Goal: Task Accomplishment & Management: Manage account settings

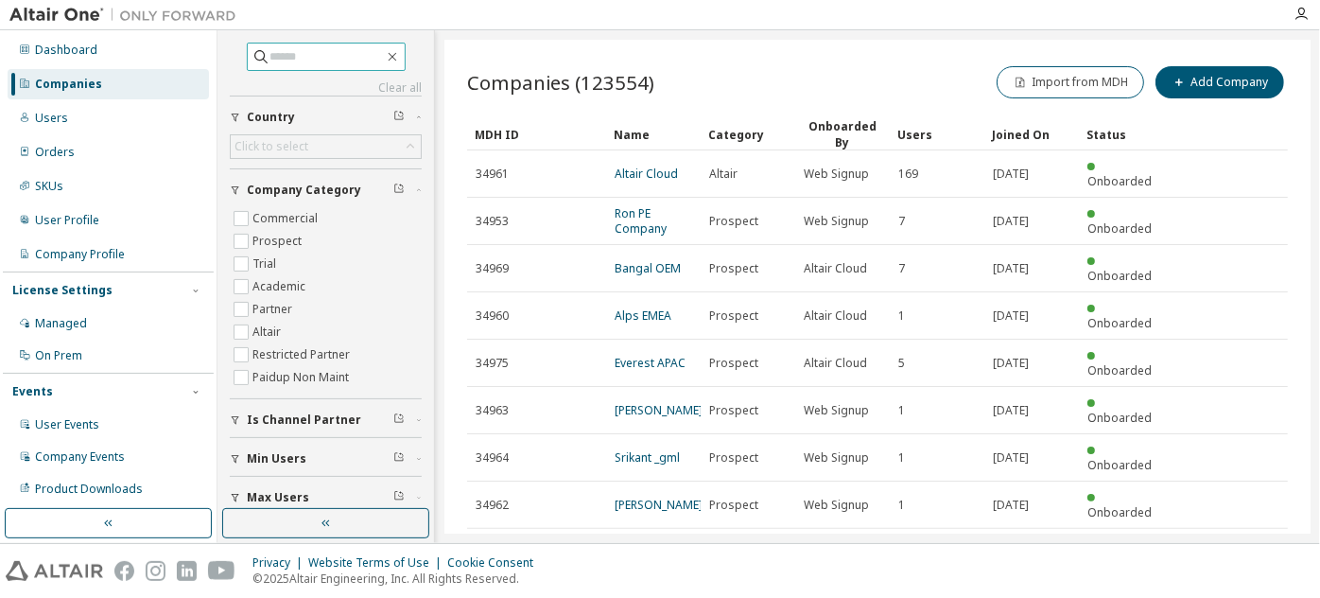
click at [366, 52] on input "text" at bounding box center [327, 56] width 113 height 19
paste input "**********"
type input "**********"
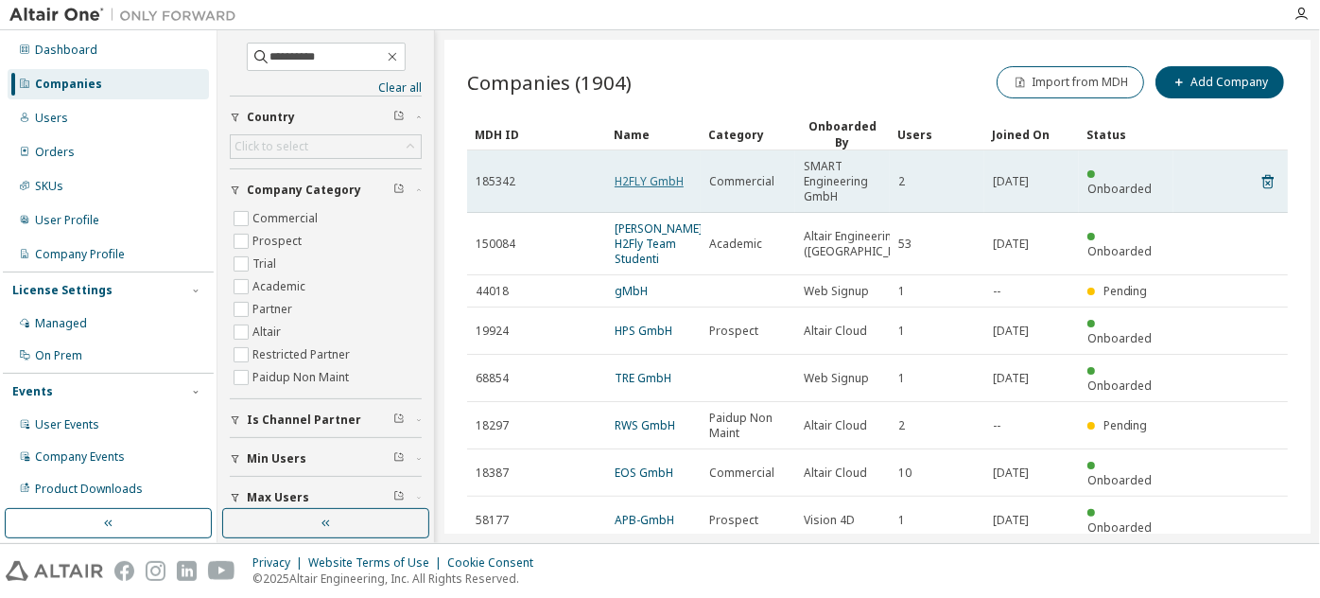
click at [621, 181] on link "H2FLY GmbH" at bounding box center [649, 181] width 69 height 16
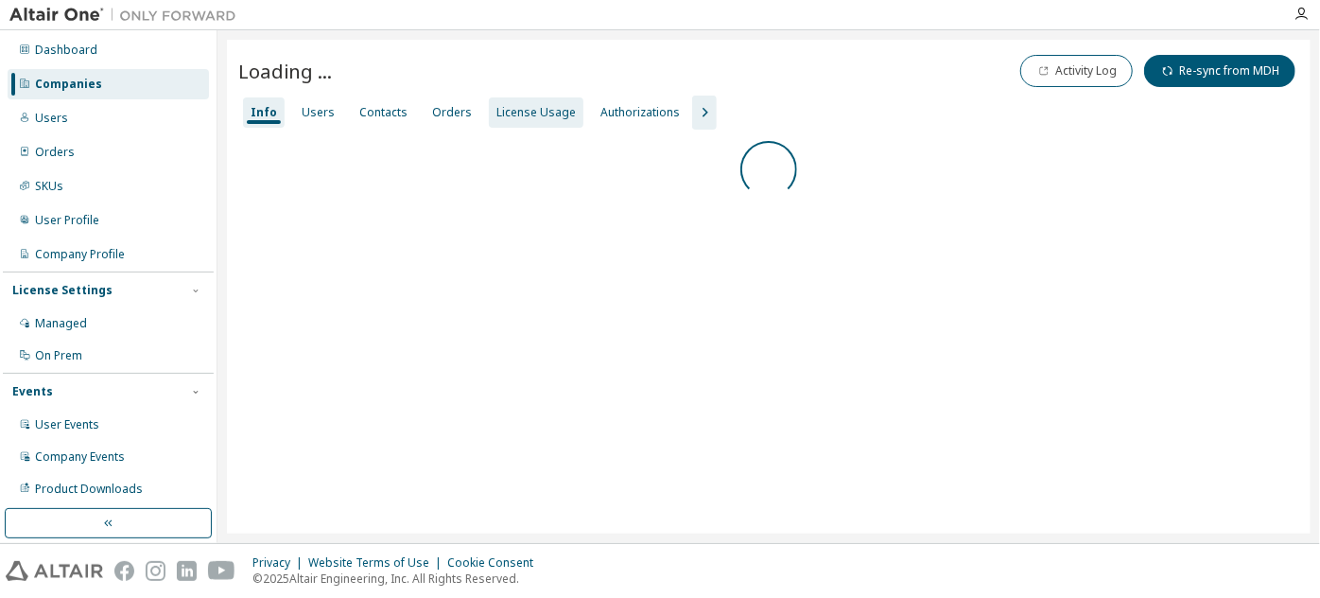
click at [530, 114] on div "License Usage" at bounding box center [536, 112] width 79 height 15
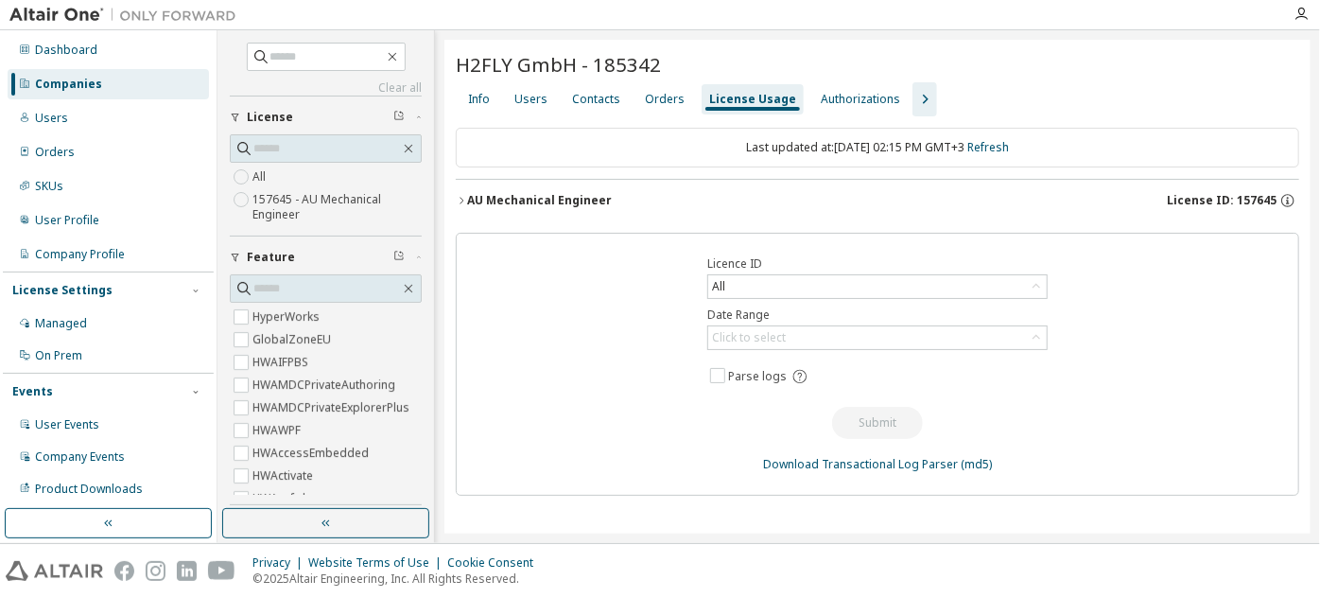
click at [534, 208] on button "AU Mechanical Engineer License ID: 157645" at bounding box center [878, 201] width 844 height 42
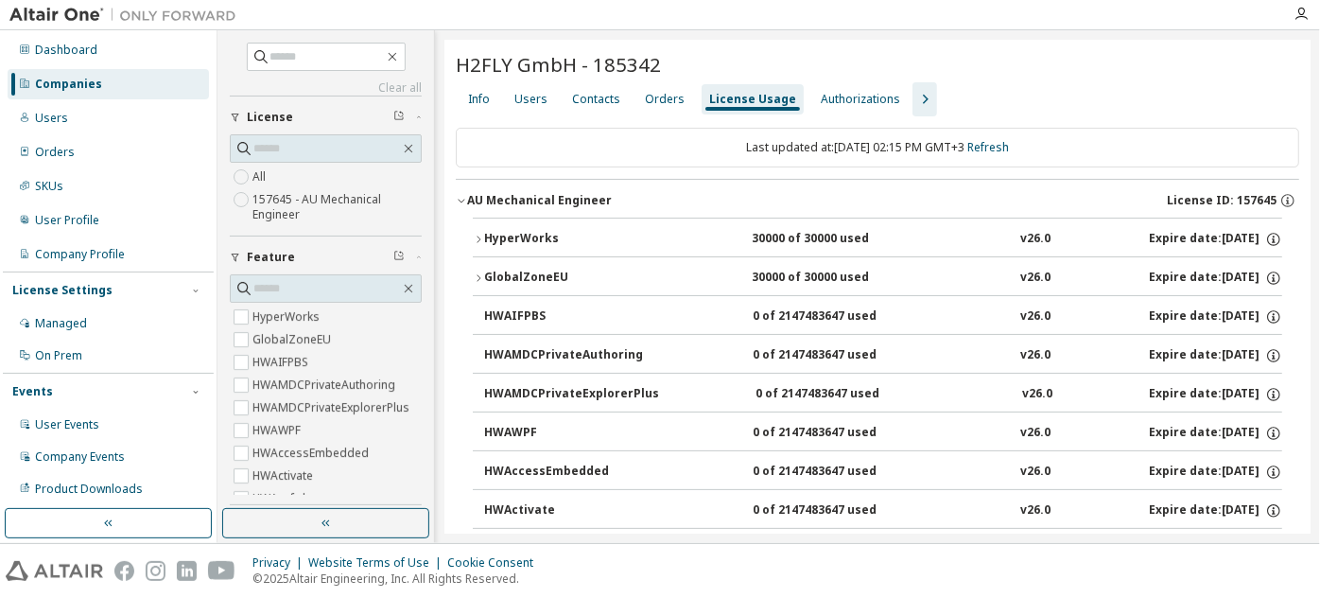
scroll to position [121, 0]
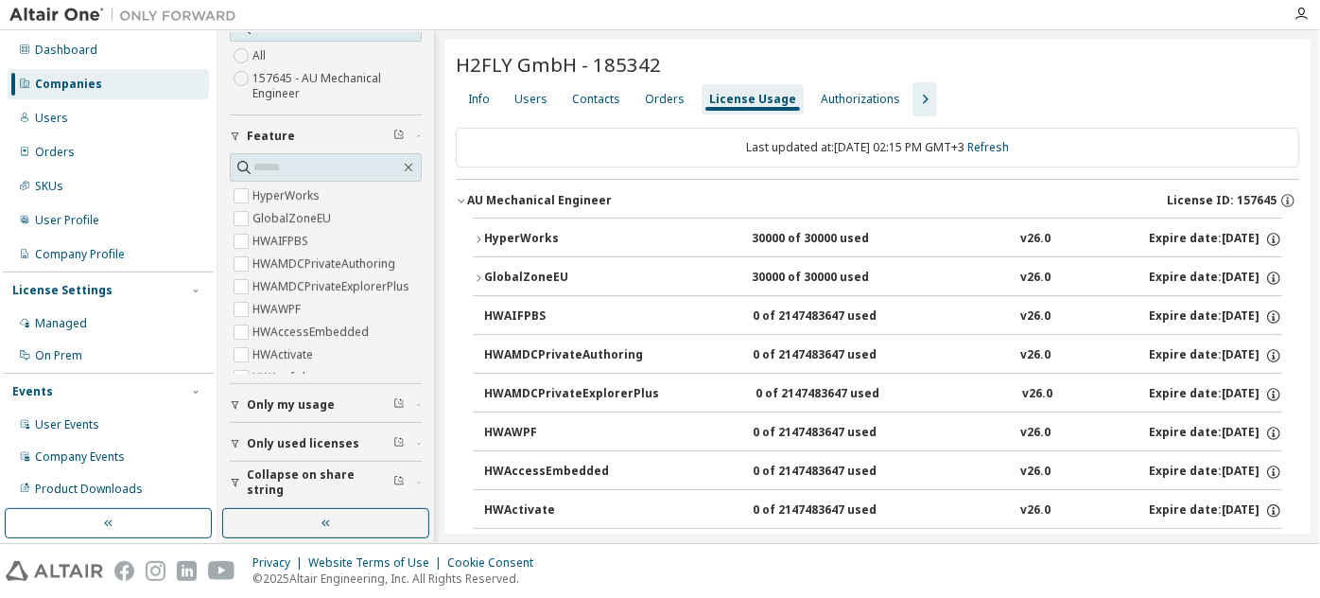
click at [323, 489] on button "Collapse on share string" at bounding box center [326, 483] width 192 height 42
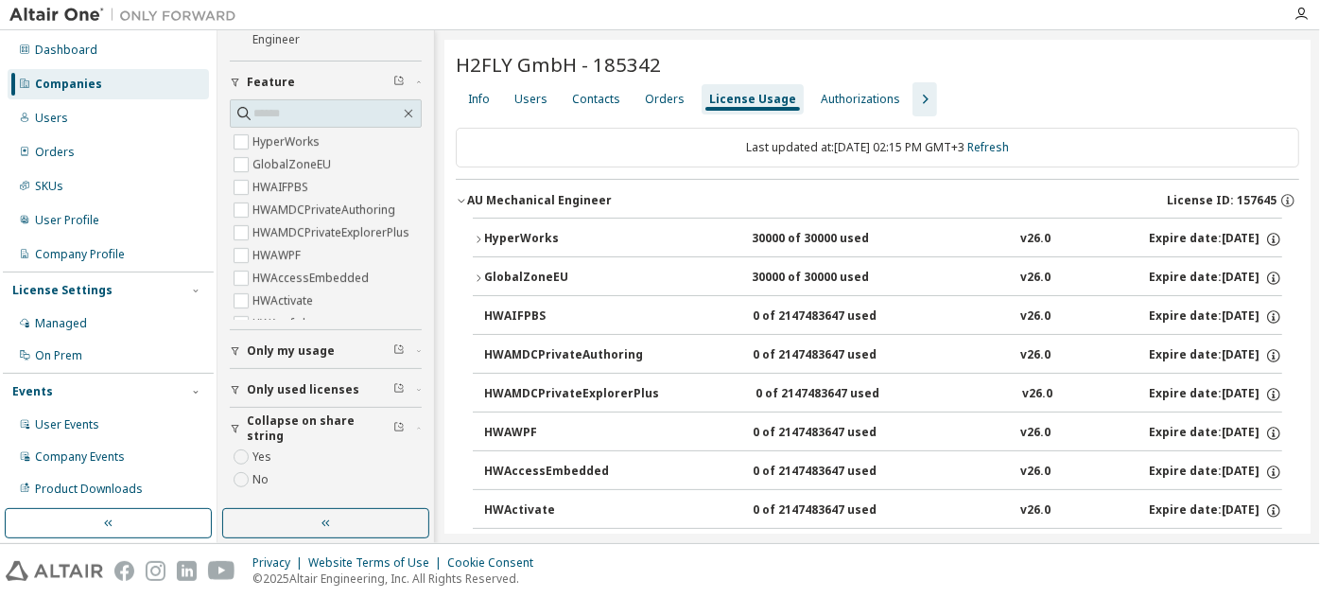
click at [266, 453] on label "Yes" at bounding box center [264, 456] width 23 height 23
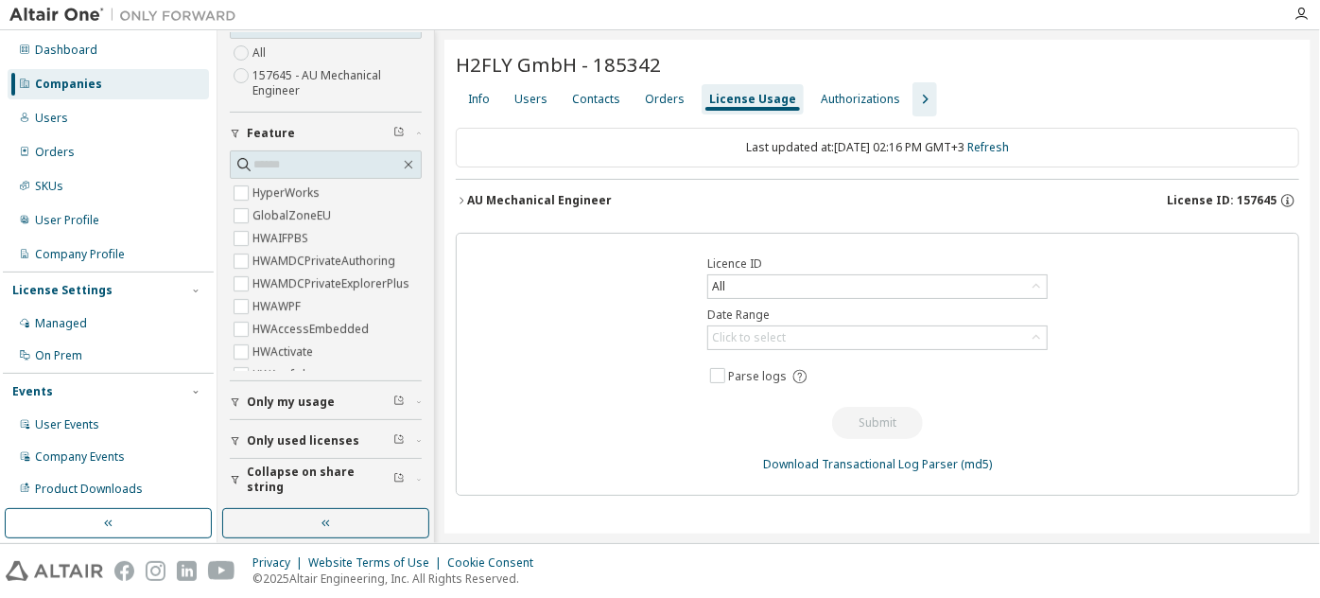
scroll to position [121, 0]
click at [525, 197] on div "AU Mechanical Engineer" at bounding box center [539, 200] width 145 height 15
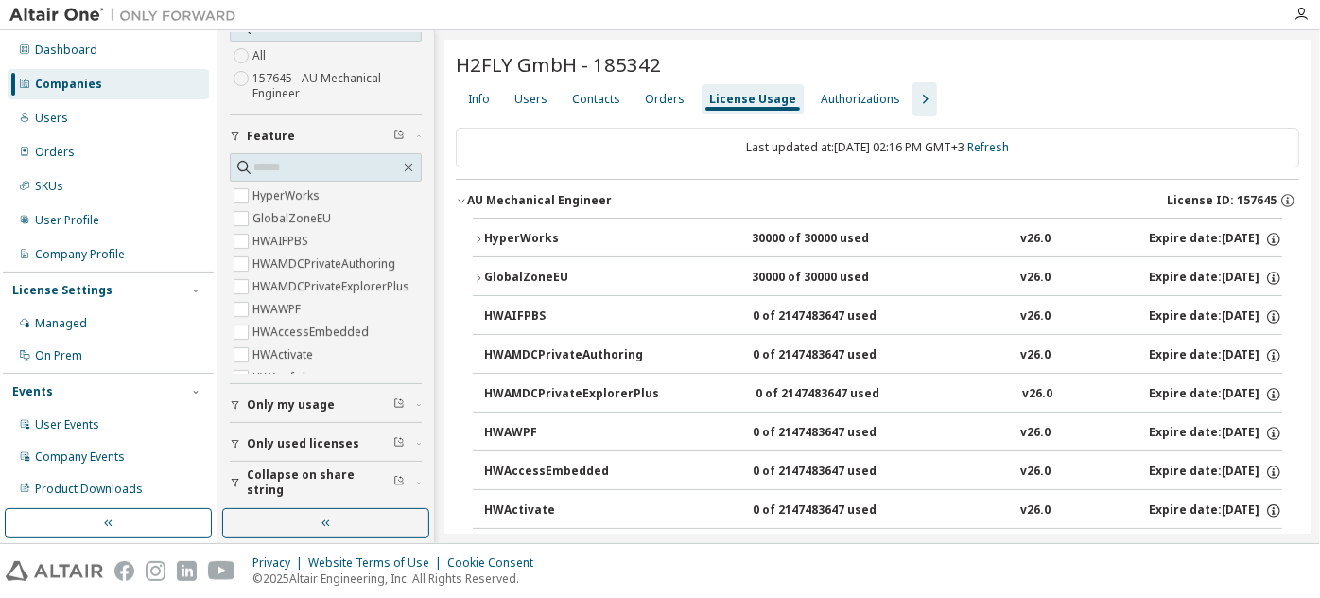
click at [512, 243] on div "HyperWorks" at bounding box center [569, 239] width 170 height 17
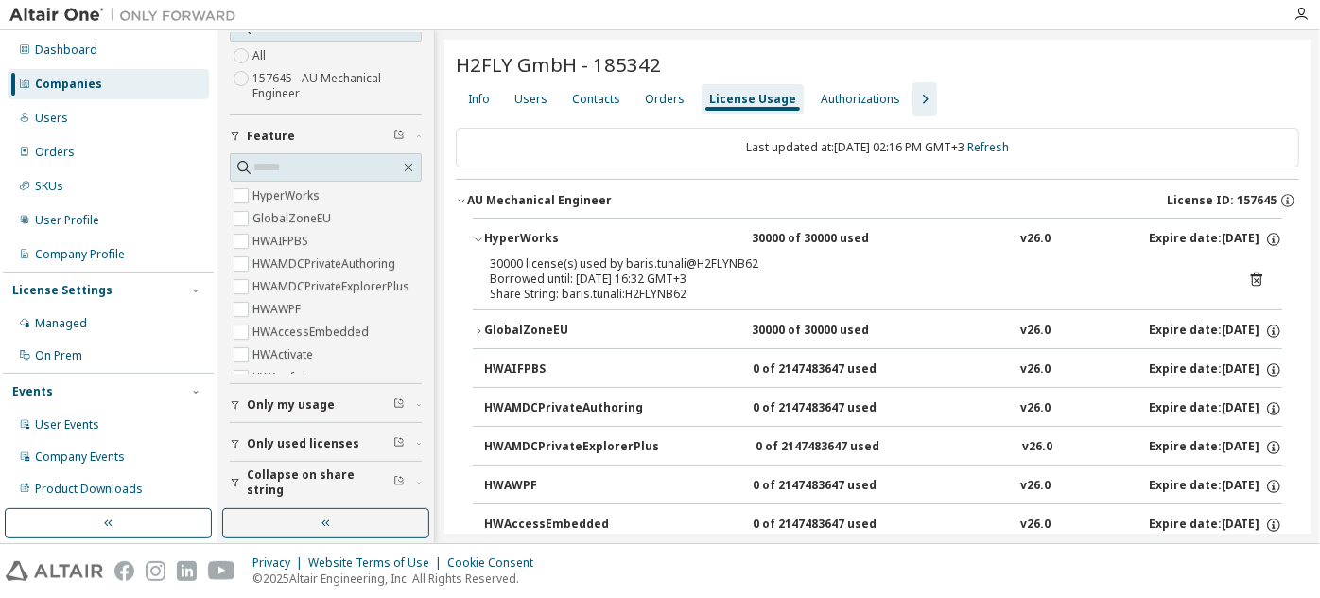
click at [1248, 276] on icon at bounding box center [1256, 279] width 17 height 17
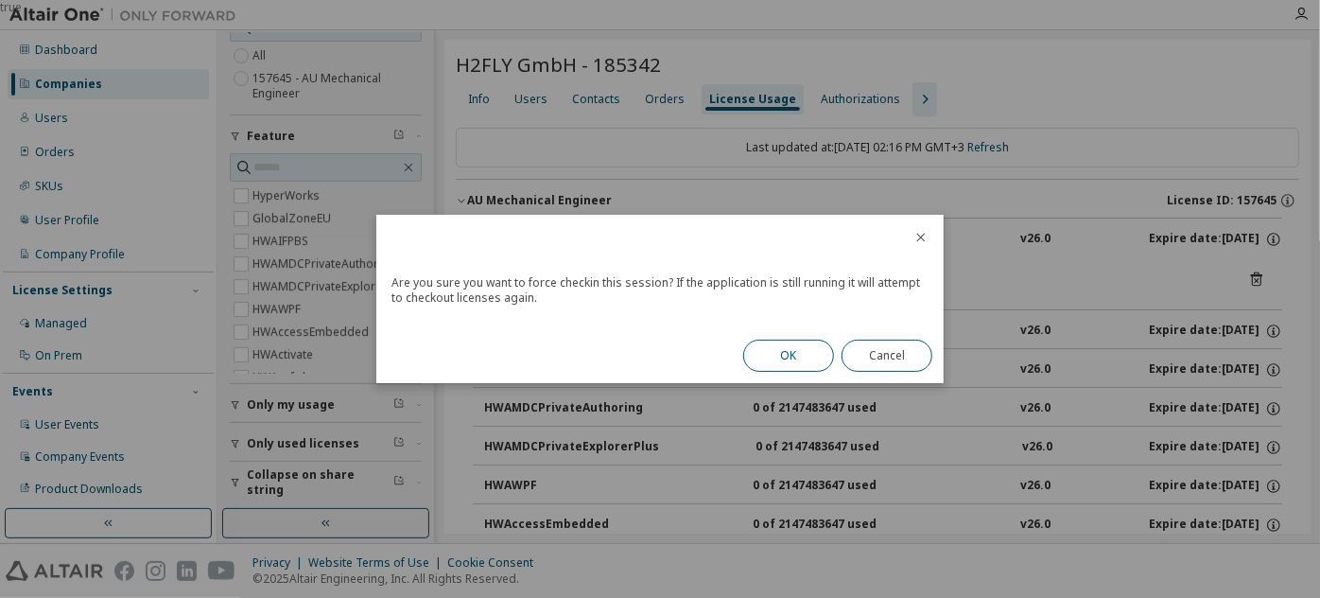
click at [808, 350] on button "OK" at bounding box center [788, 356] width 91 height 32
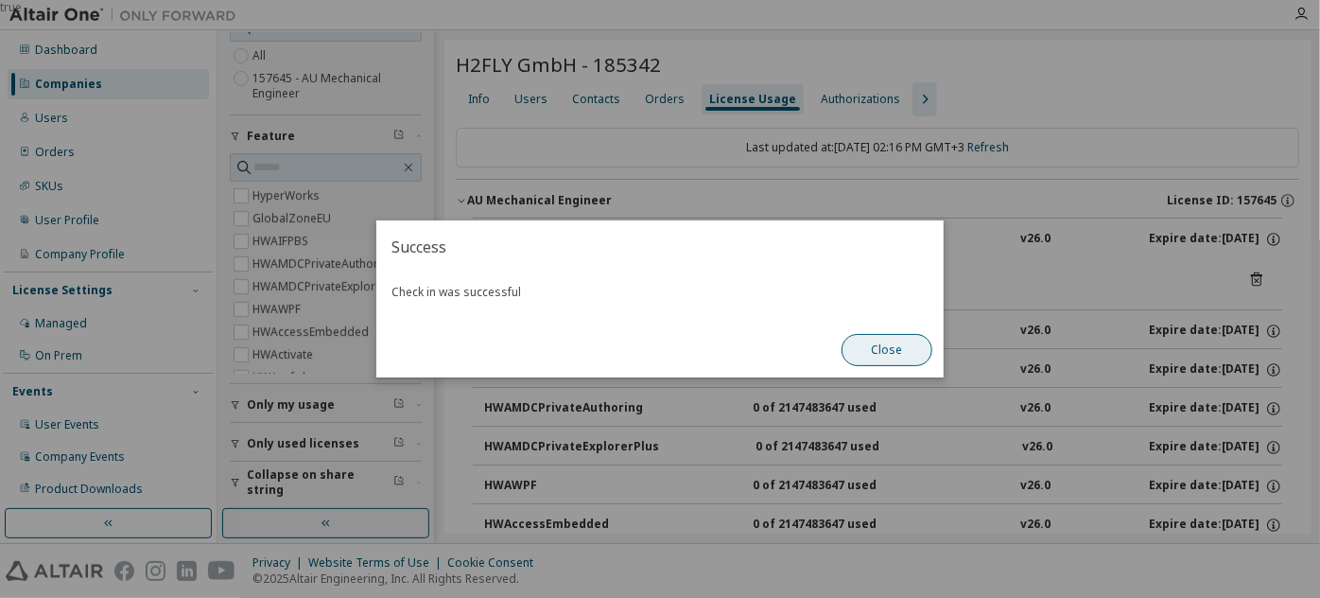
click at [882, 352] on button "Close" at bounding box center [887, 350] width 91 height 32
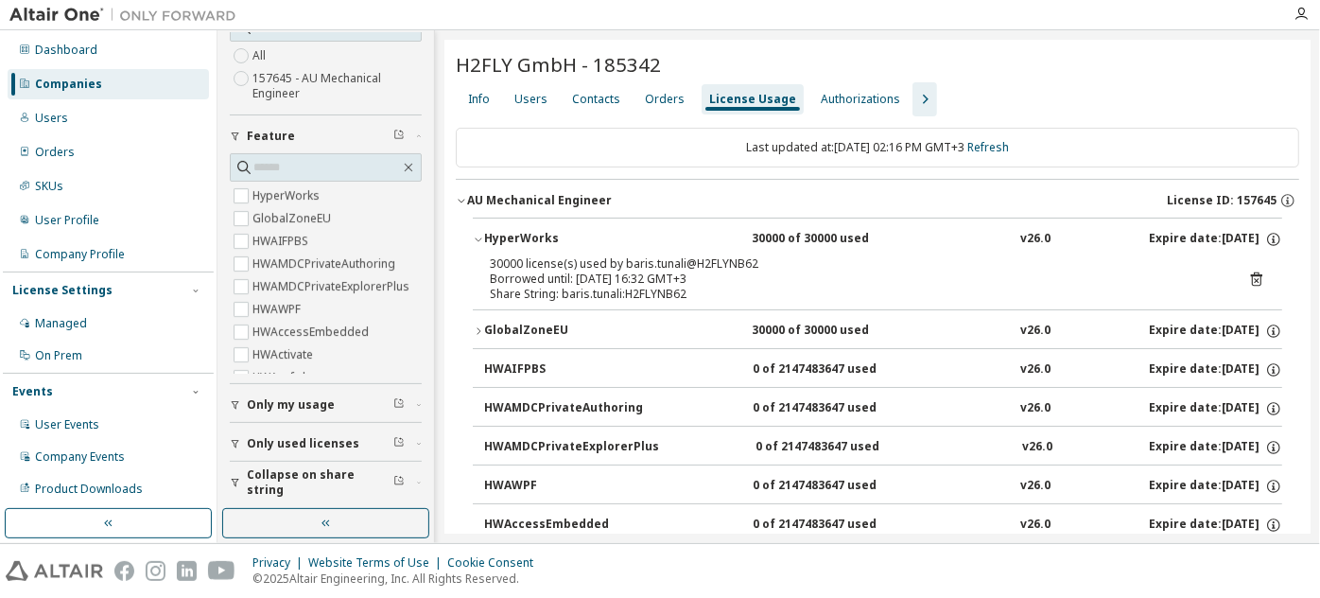
click at [817, 327] on div "30000 of 30000 used" at bounding box center [838, 331] width 170 height 17
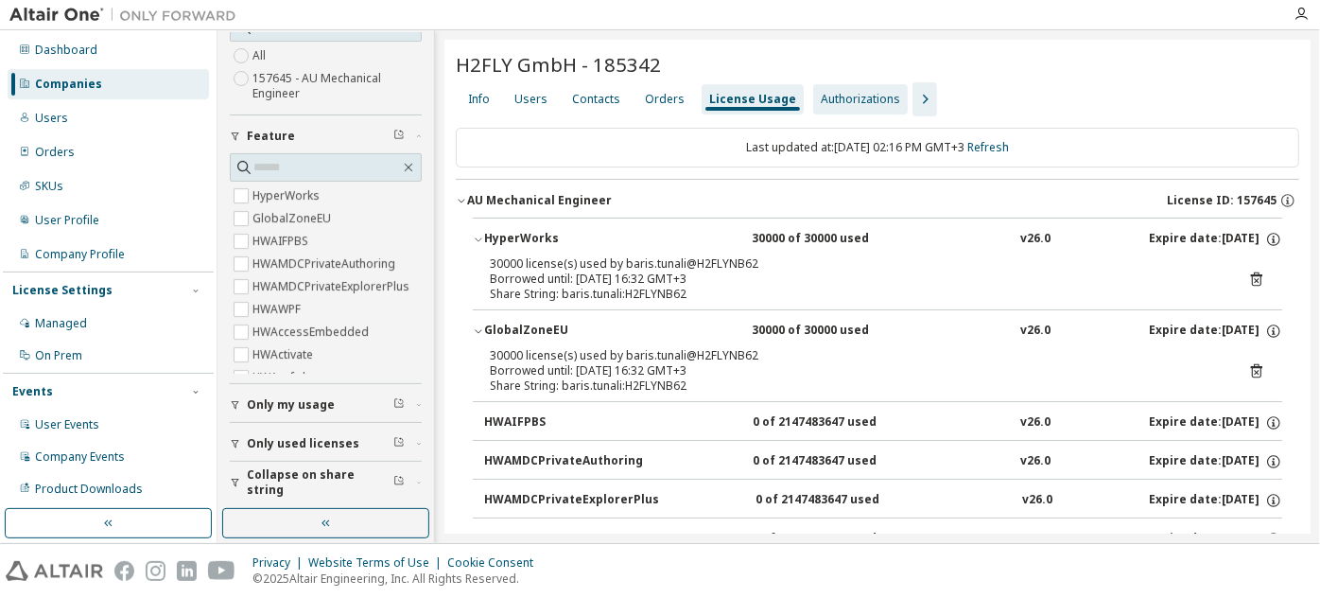
click at [843, 96] on div "Authorizations" at bounding box center [860, 99] width 79 height 15
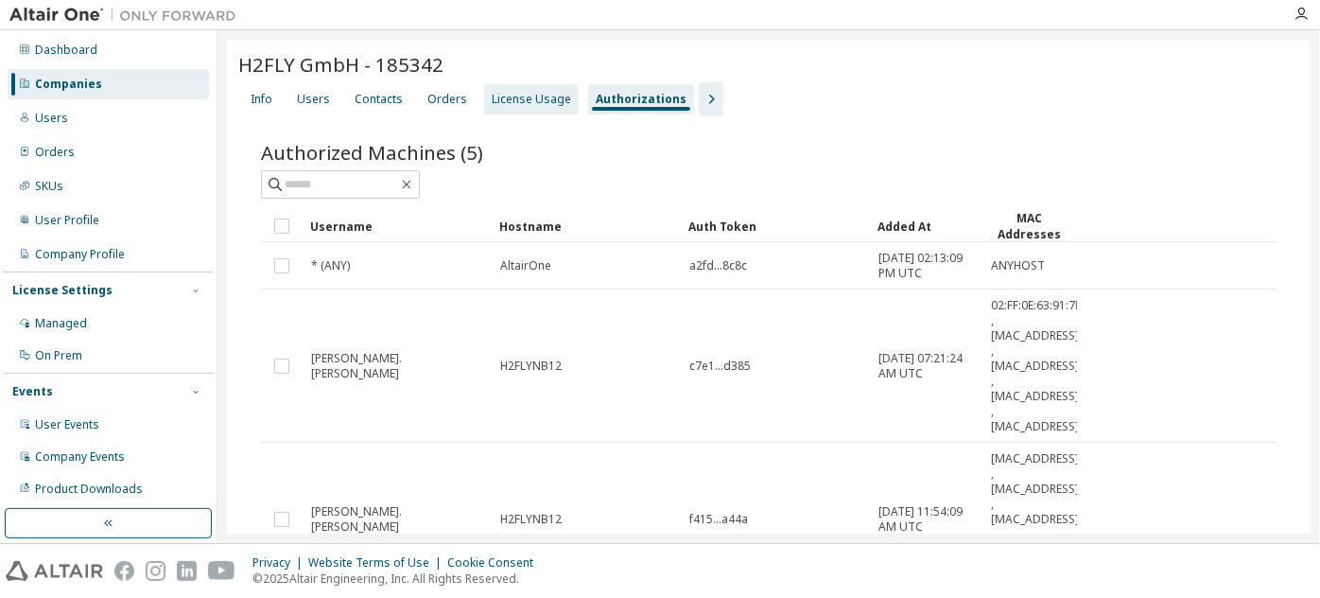
click at [546, 89] on div "License Usage" at bounding box center [531, 99] width 95 height 30
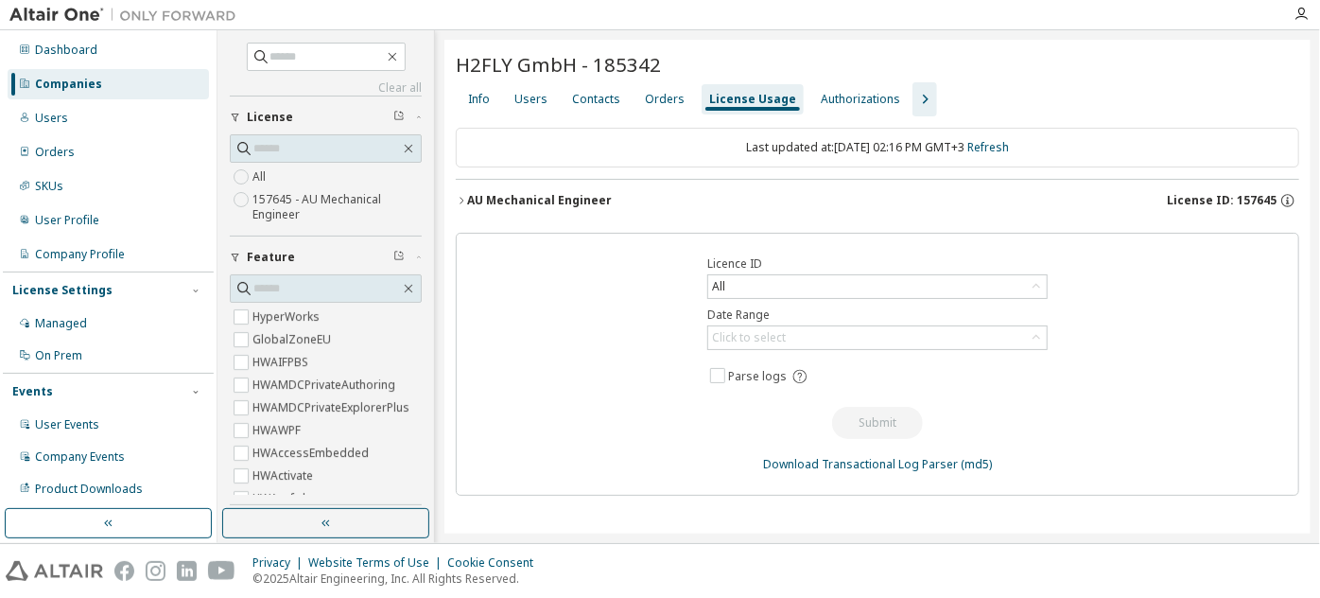
click at [515, 206] on div "AU Mechanical Engineer" at bounding box center [539, 200] width 145 height 15
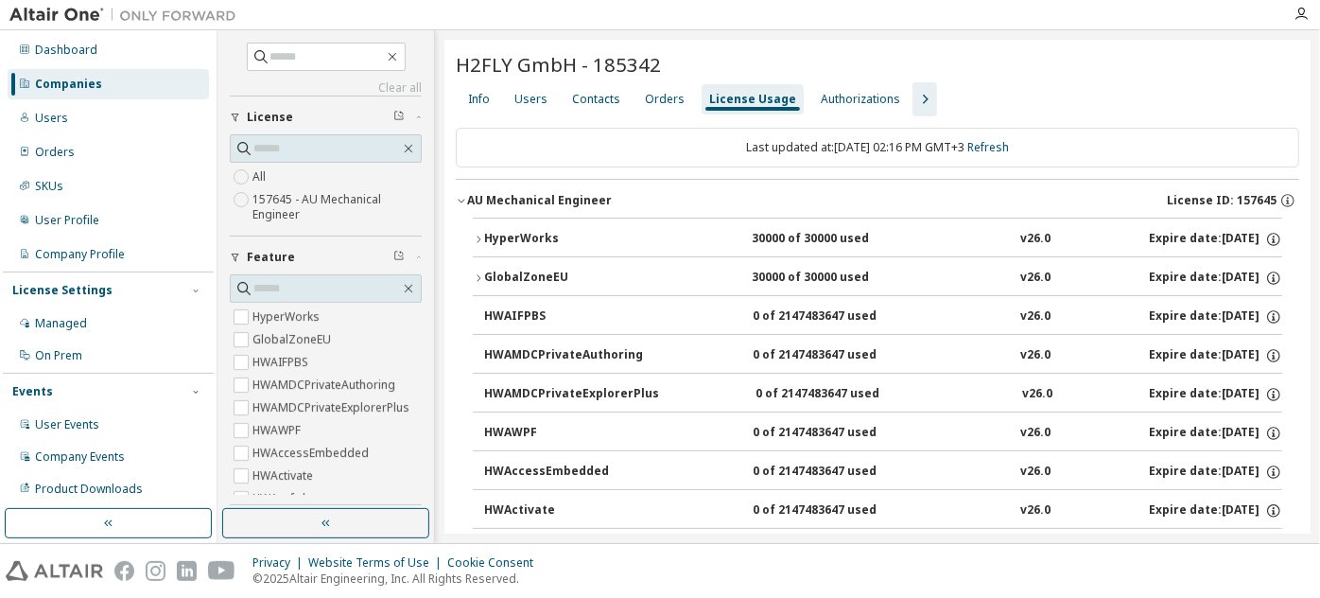
click at [509, 247] on button "HyperWorks 30000 of 30000 used v26.0 Expire date: 2026-09-15" at bounding box center [878, 239] width 810 height 42
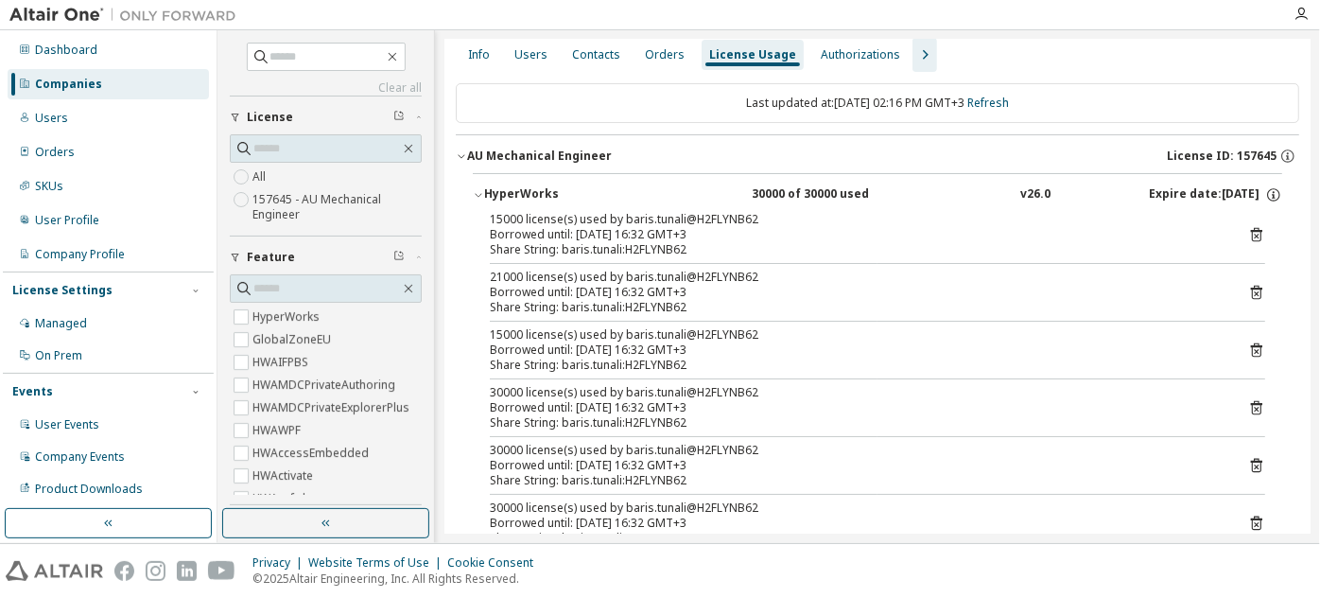
scroll to position [47, 0]
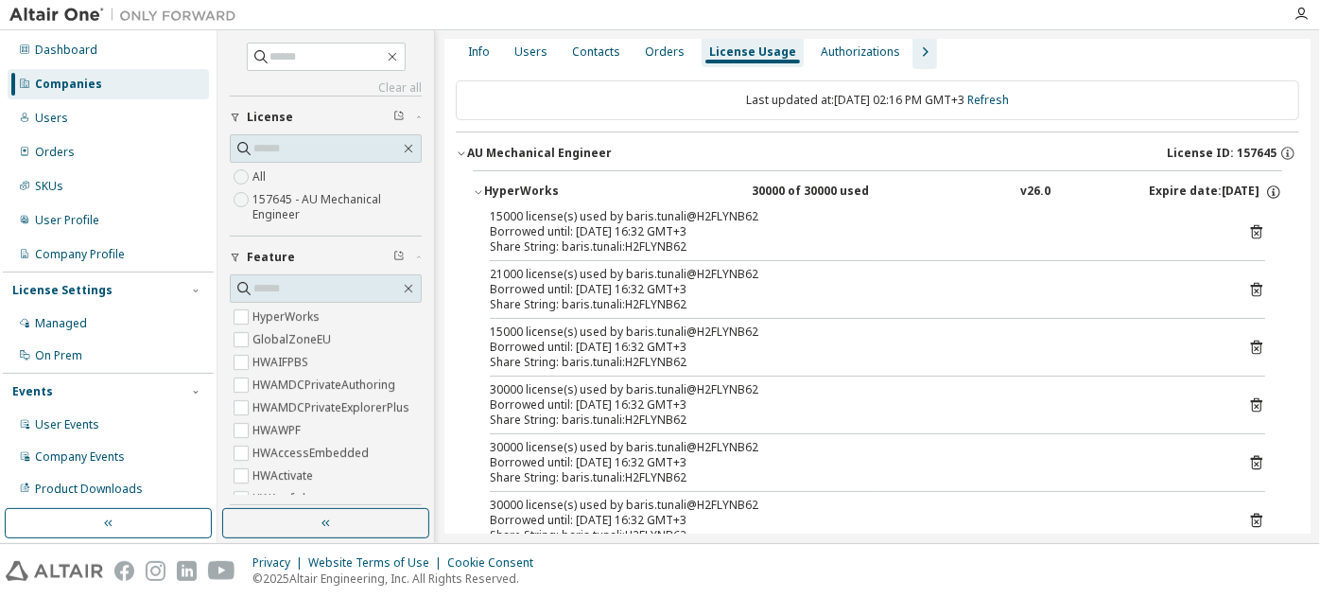
click at [1251, 347] on icon at bounding box center [1256, 347] width 11 height 14
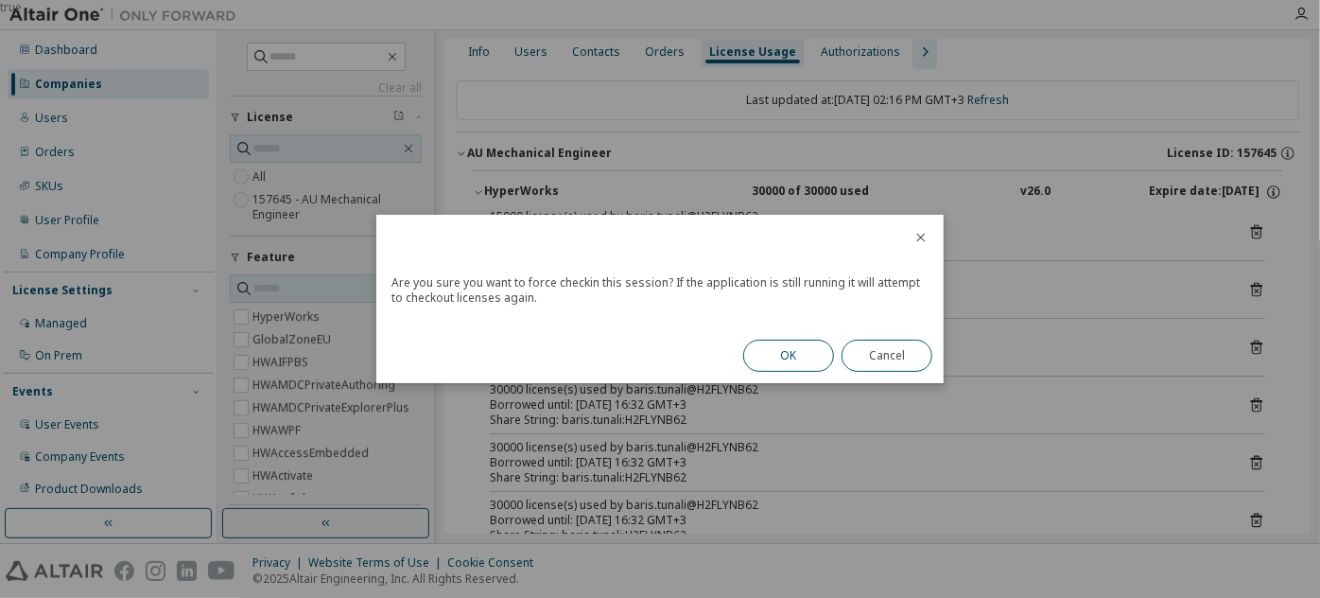
click at [795, 358] on button "OK" at bounding box center [788, 356] width 91 height 32
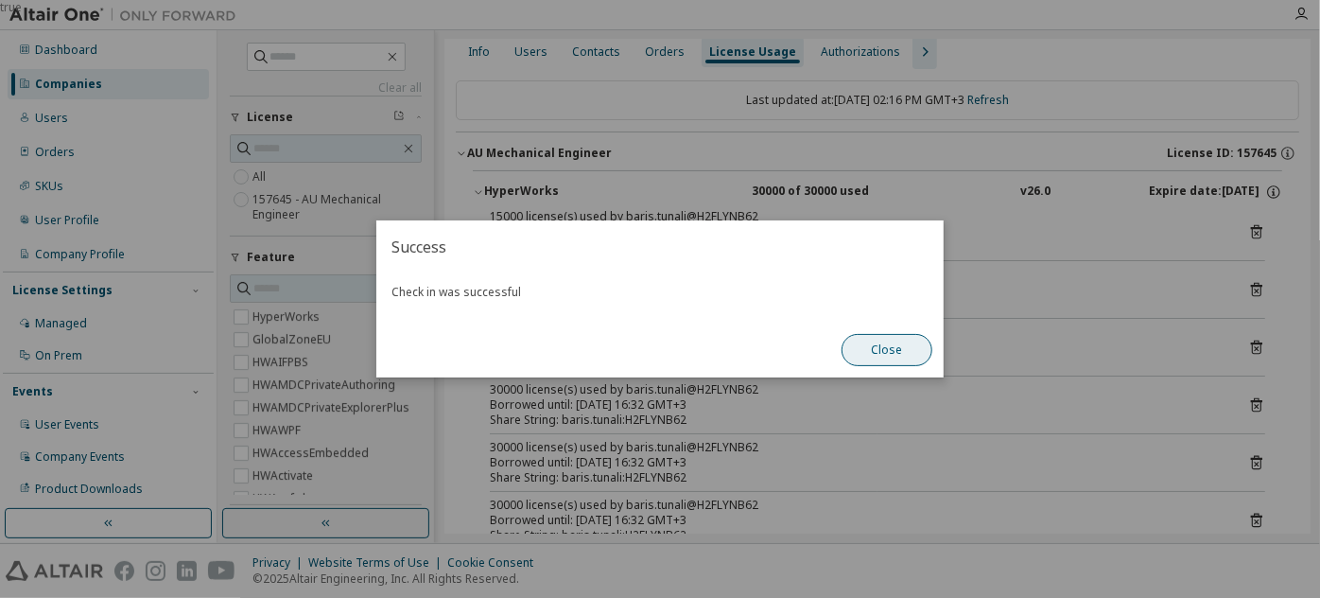
click at [910, 355] on button "Close" at bounding box center [887, 350] width 91 height 32
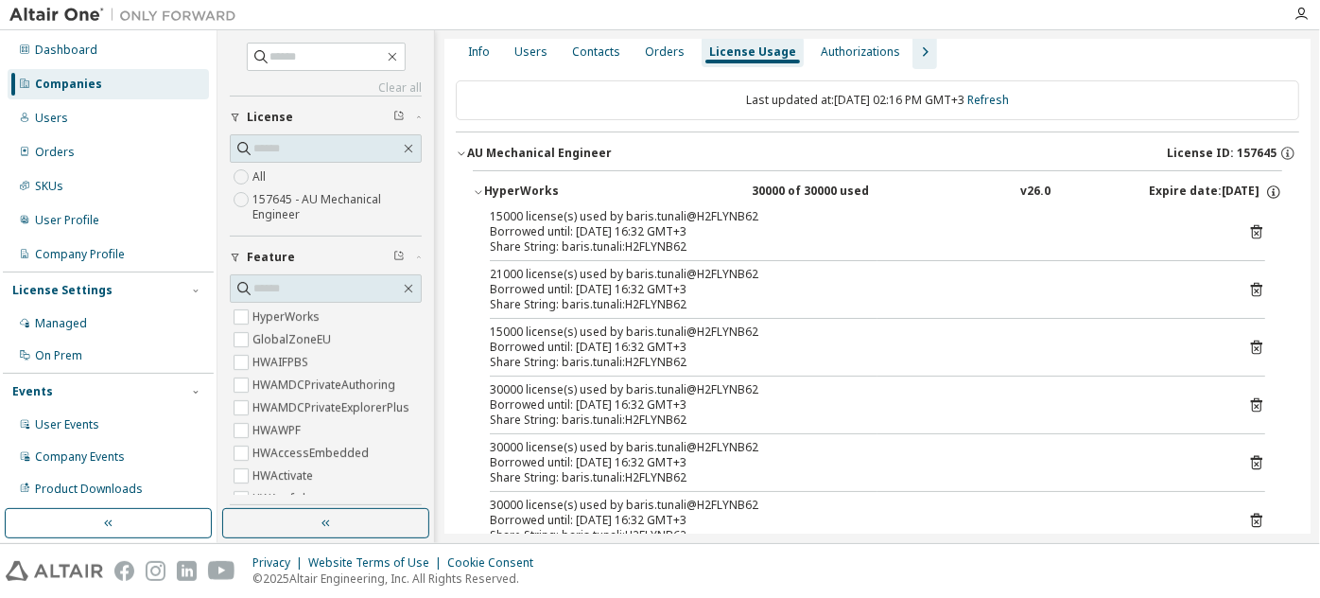
click at [1248, 281] on icon at bounding box center [1256, 289] width 17 height 17
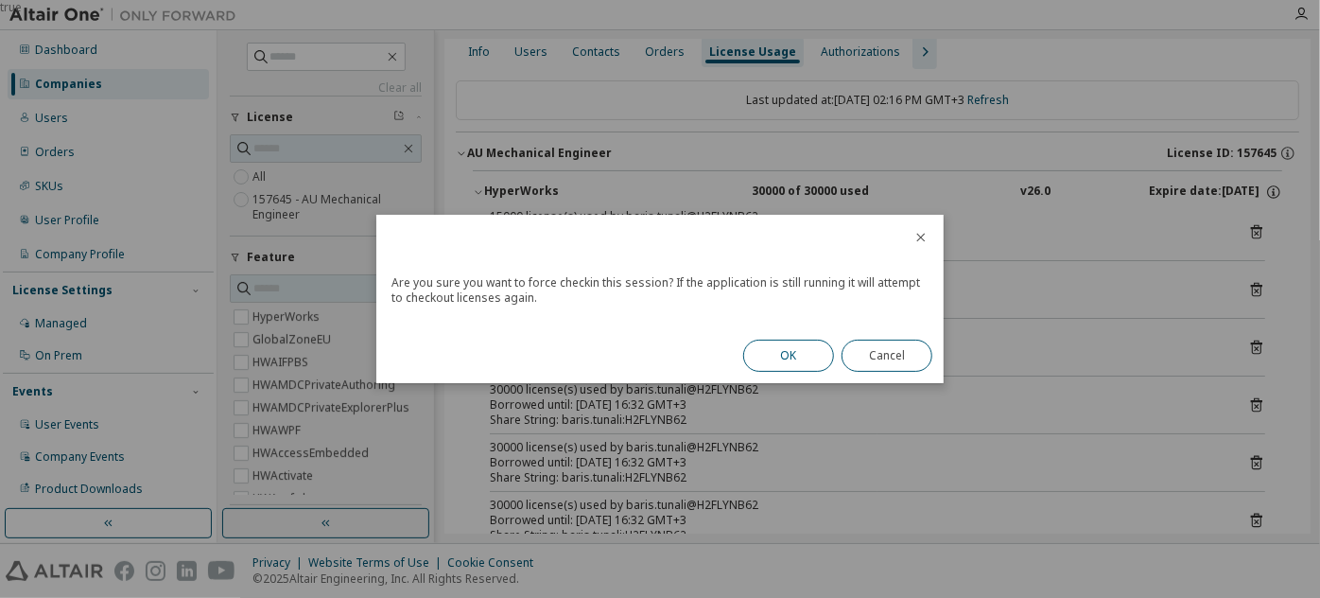
click at [825, 345] on button "OK" at bounding box center [788, 356] width 91 height 32
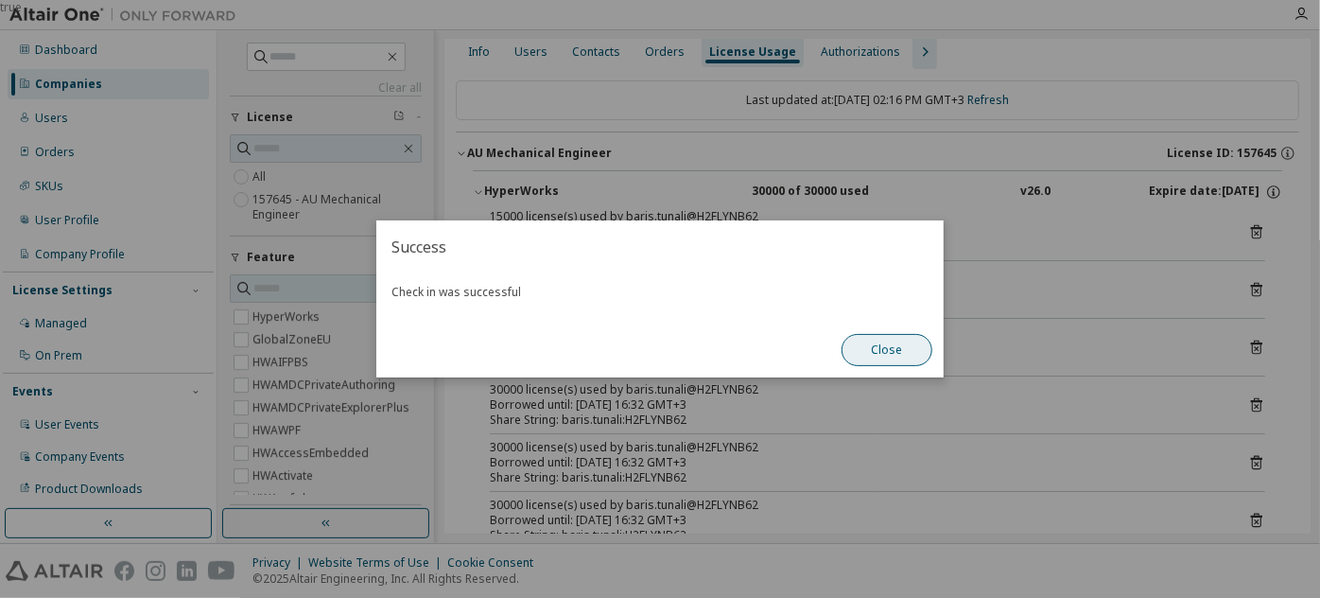
click at [898, 356] on button "Close" at bounding box center [887, 350] width 91 height 32
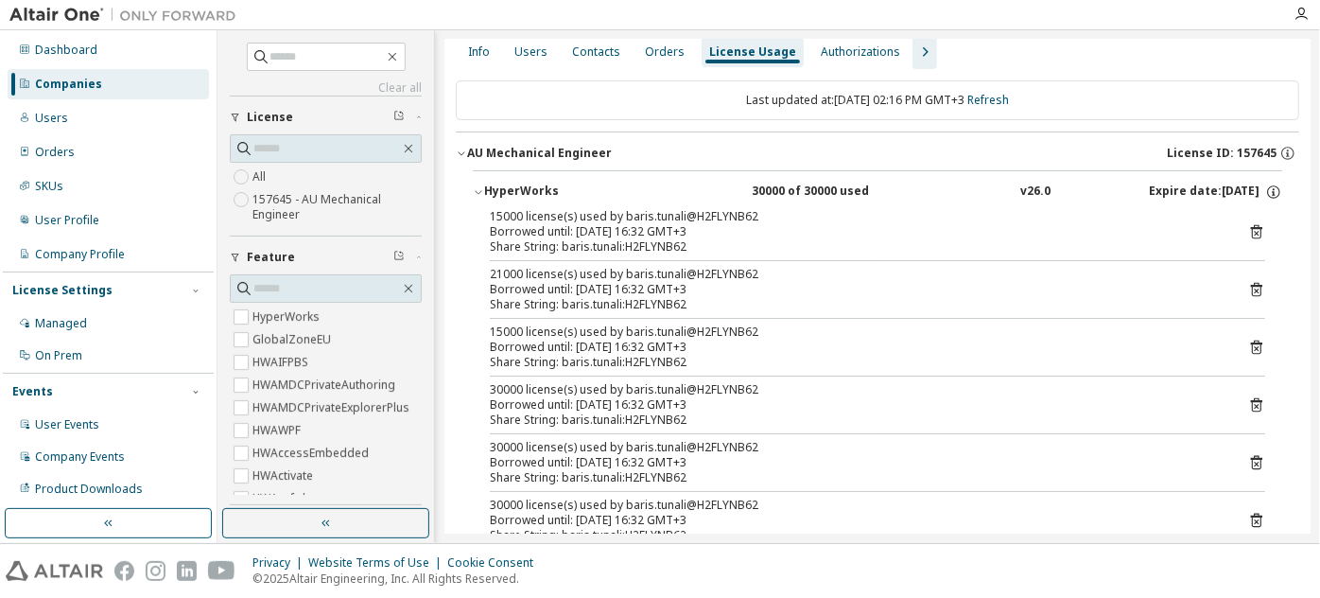
click at [1248, 231] on icon at bounding box center [1256, 231] width 17 height 17
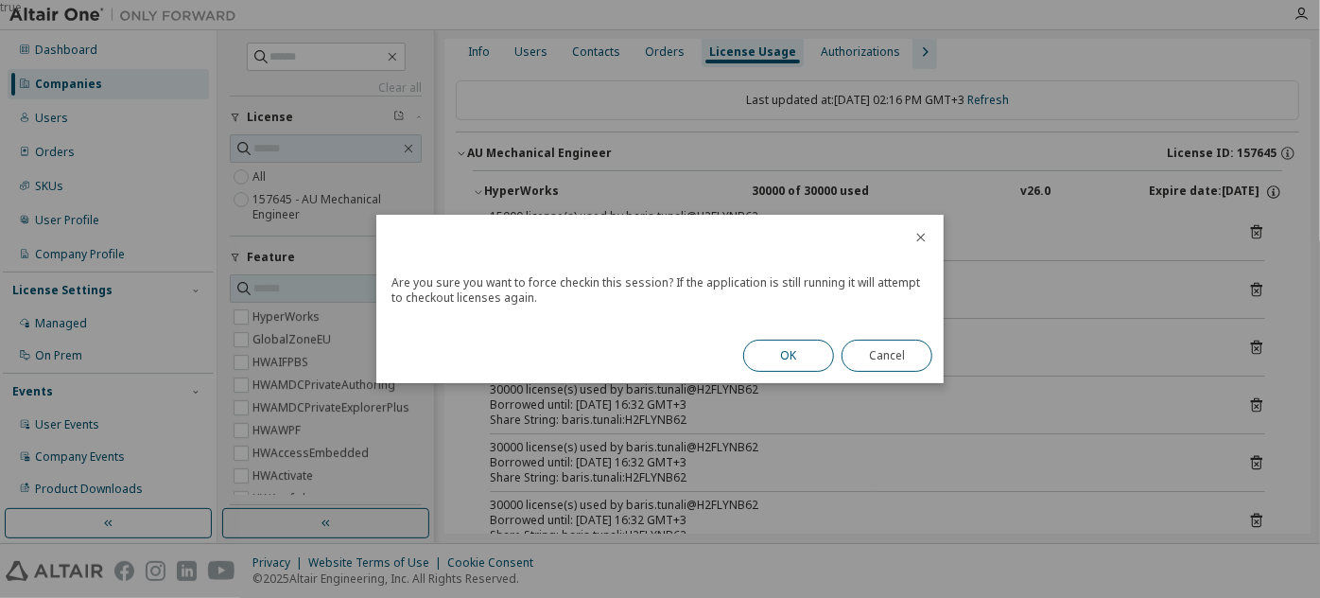
click at [804, 348] on button "OK" at bounding box center [788, 356] width 91 height 32
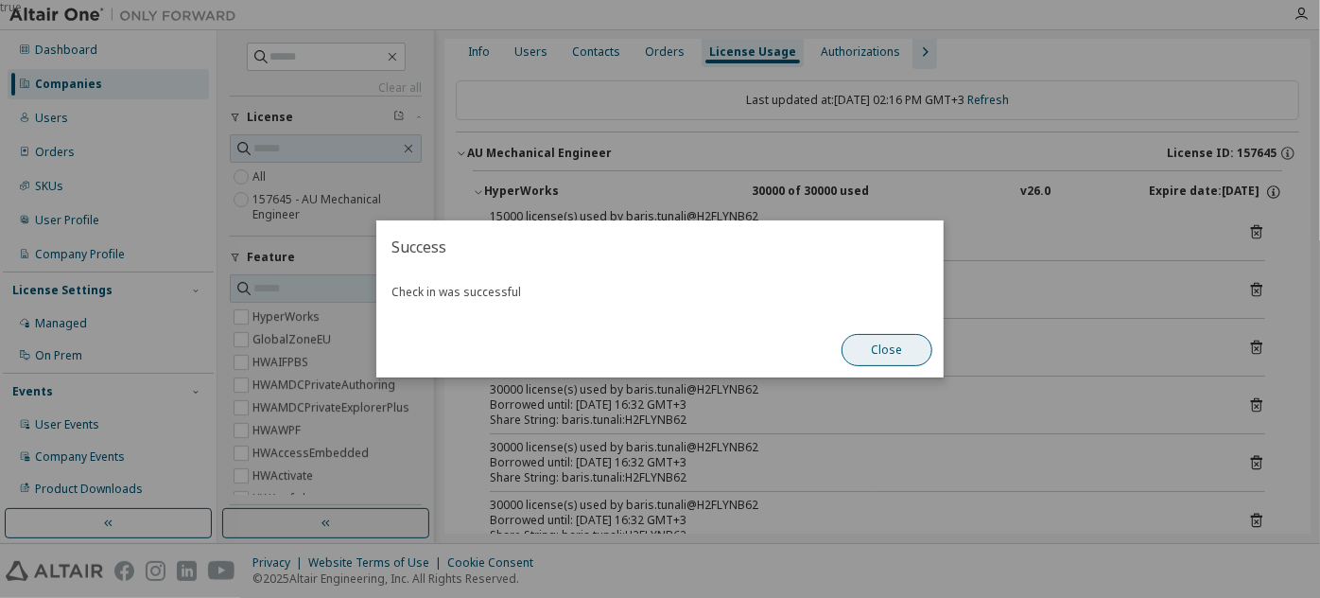
drag, startPoint x: 907, startPoint y: 333, endPoint x: 909, endPoint y: 348, distance: 15.3
click at [909, 348] on div "Close" at bounding box center [886, 350] width 113 height 55
click at [909, 348] on button "Close" at bounding box center [887, 350] width 91 height 32
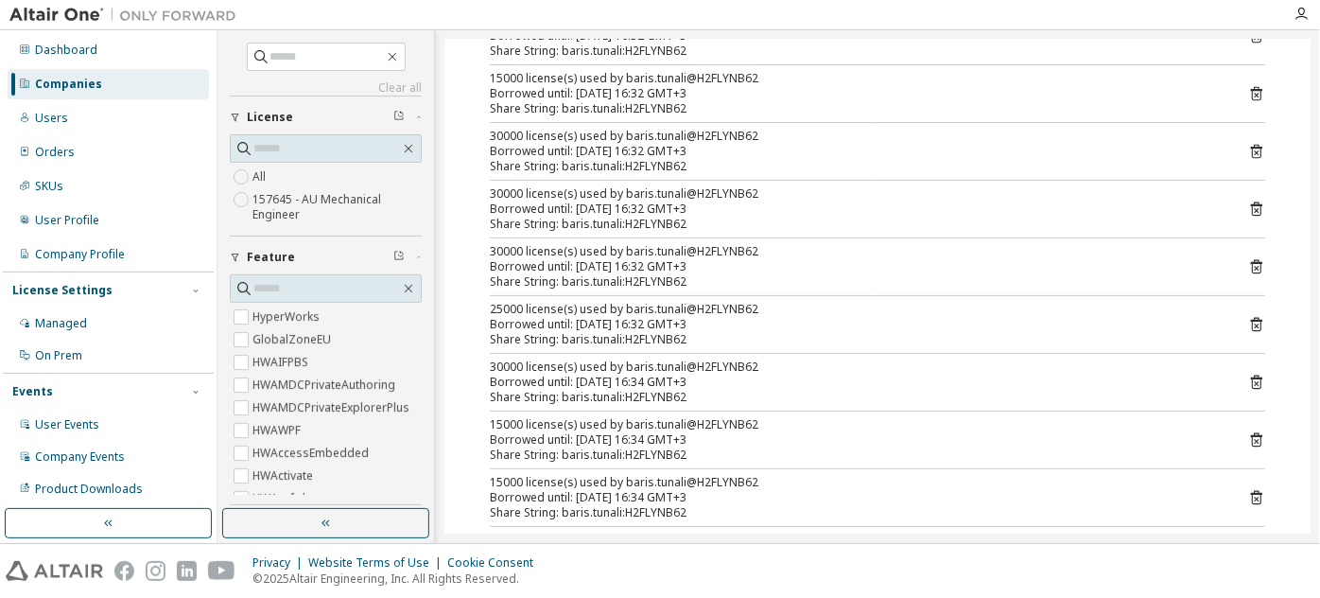
scroll to position [323, 0]
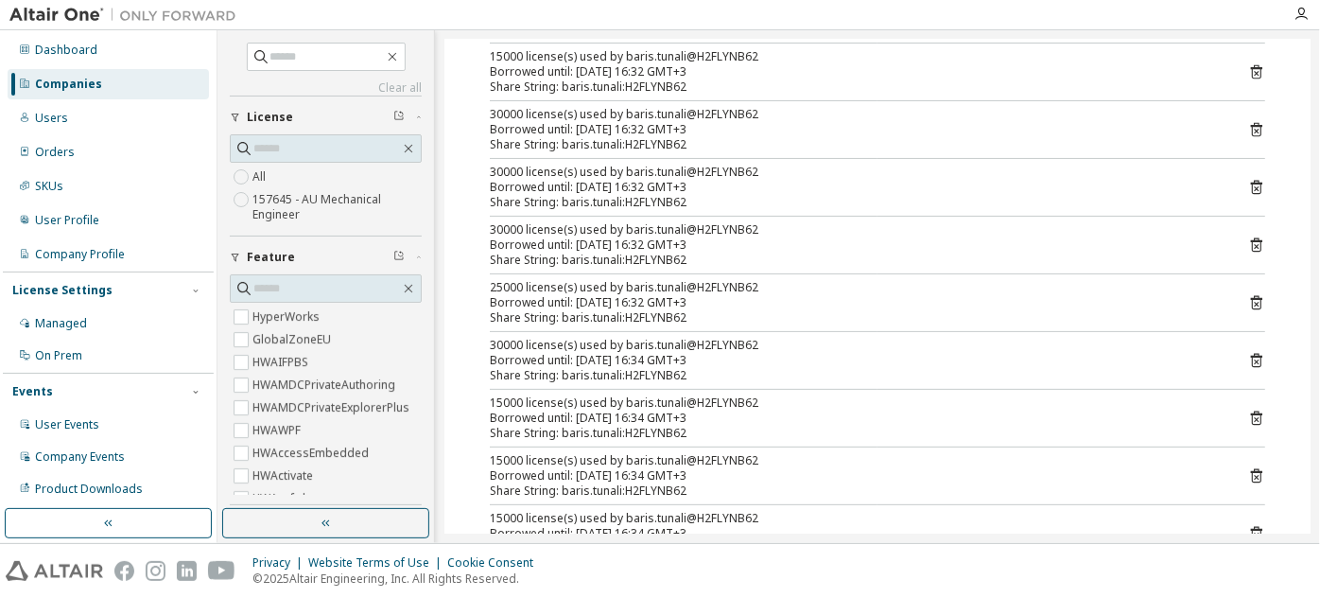
click at [1248, 358] on icon at bounding box center [1256, 360] width 17 height 17
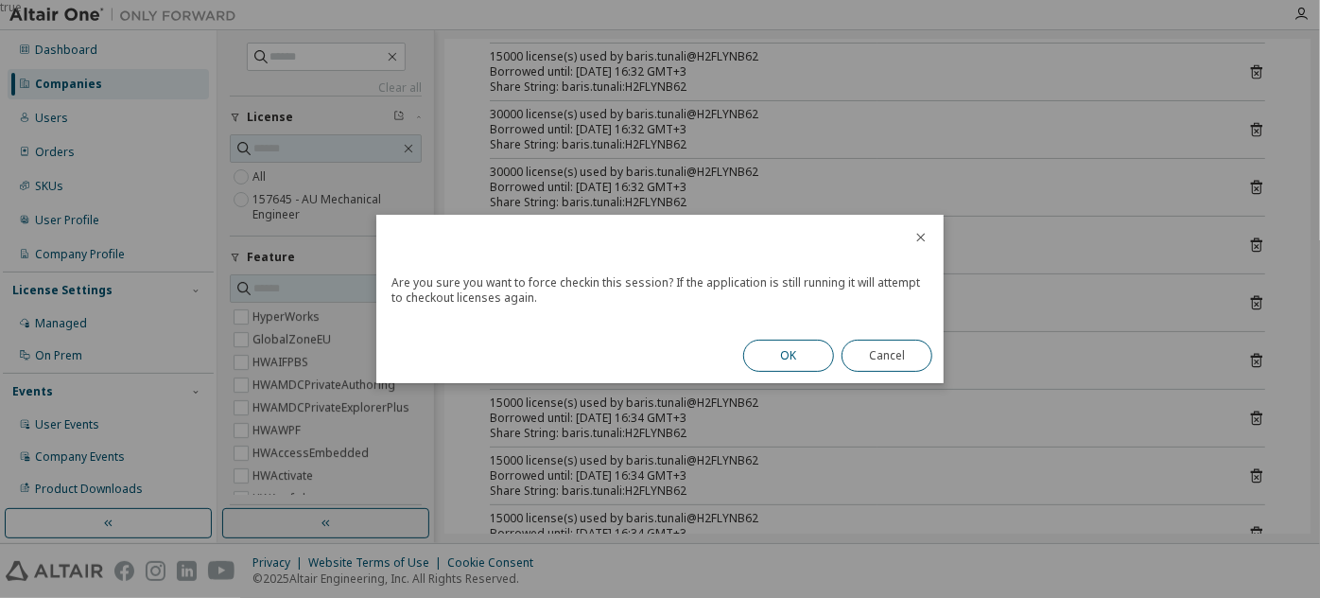
click at [799, 353] on button "OK" at bounding box center [788, 356] width 91 height 32
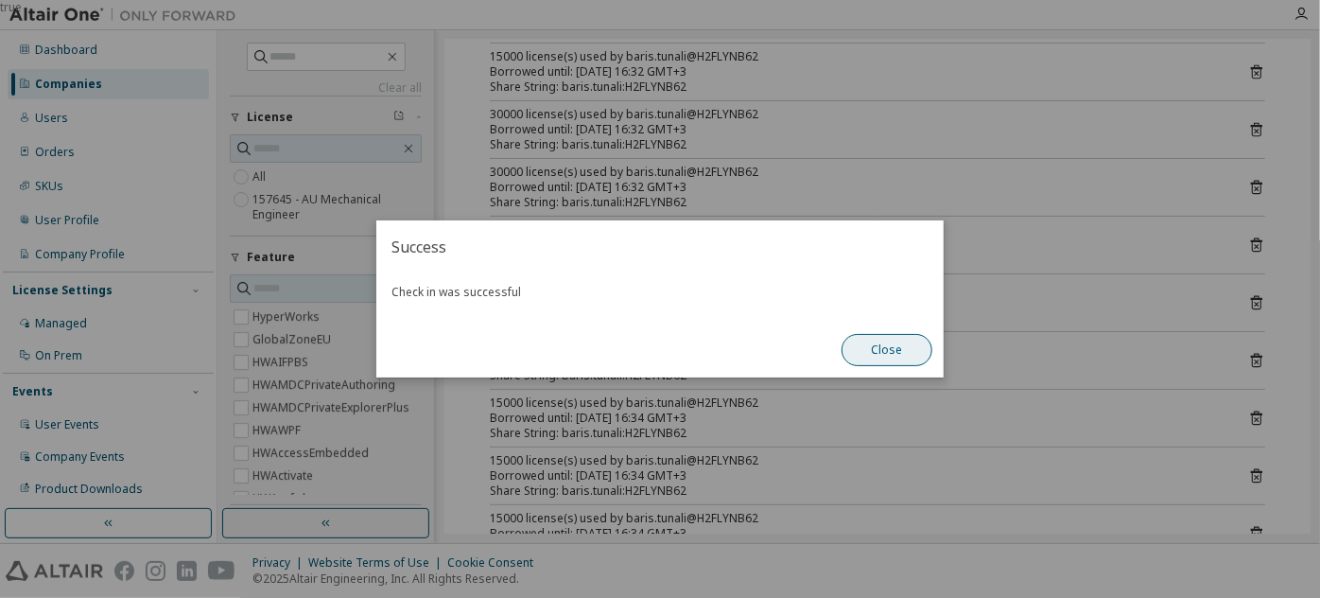
click at [872, 355] on button "Close" at bounding box center [887, 350] width 91 height 32
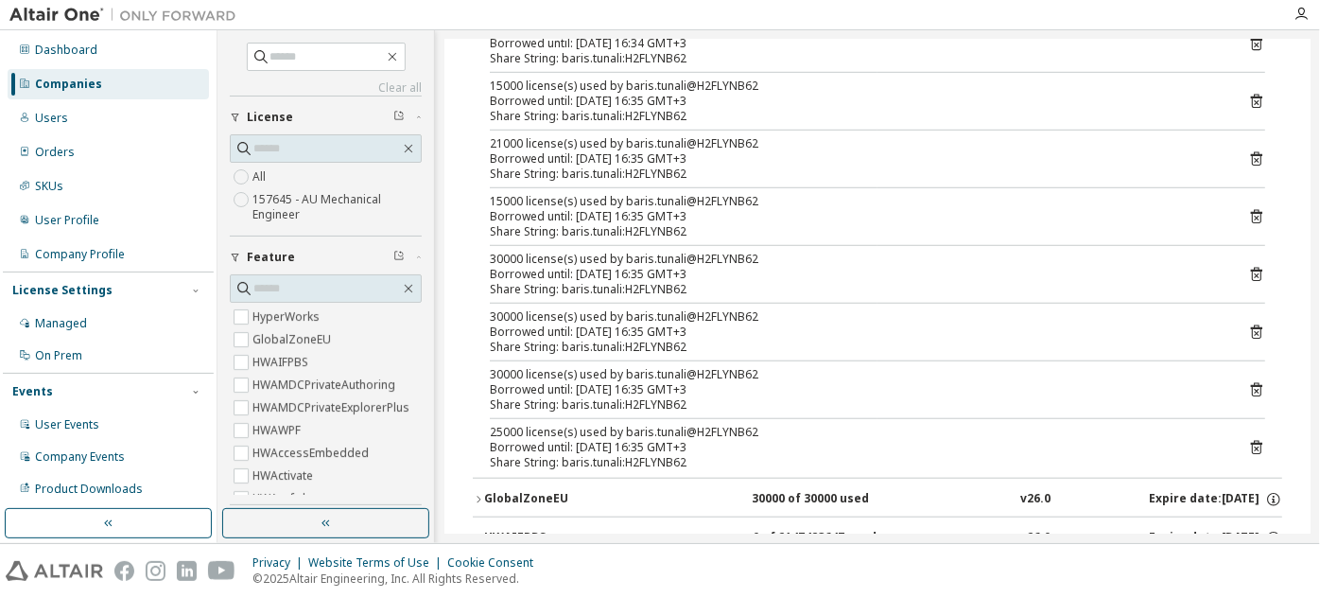
scroll to position [880, 0]
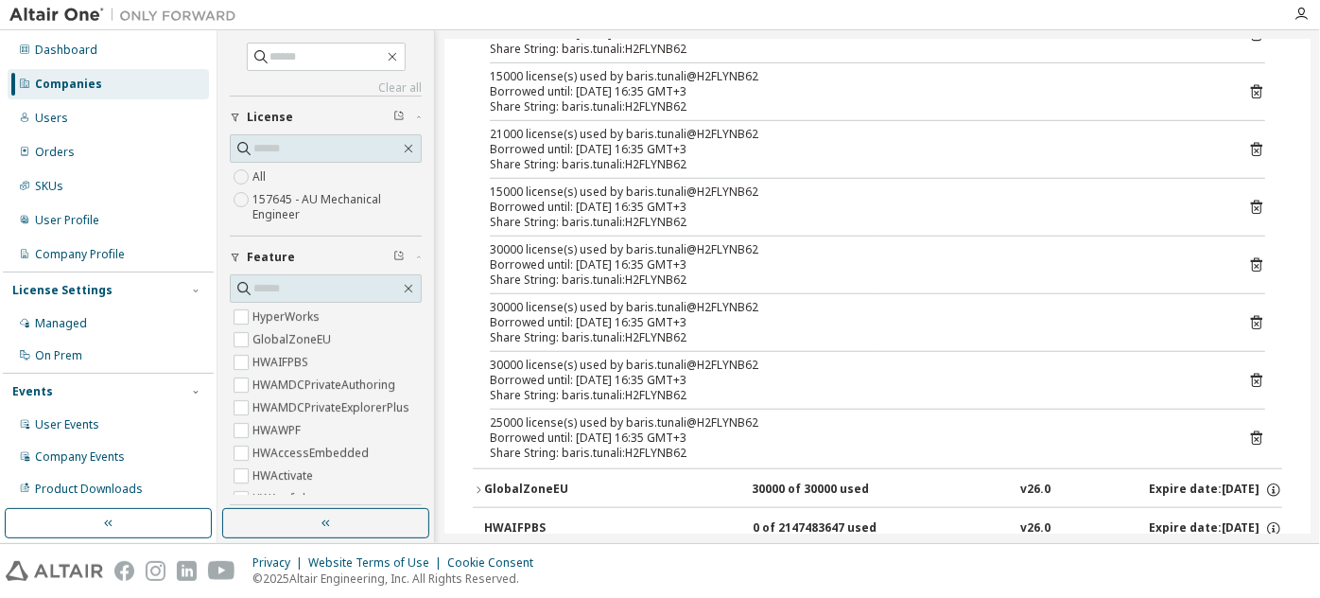
click at [1251, 316] on icon at bounding box center [1256, 323] width 11 height 14
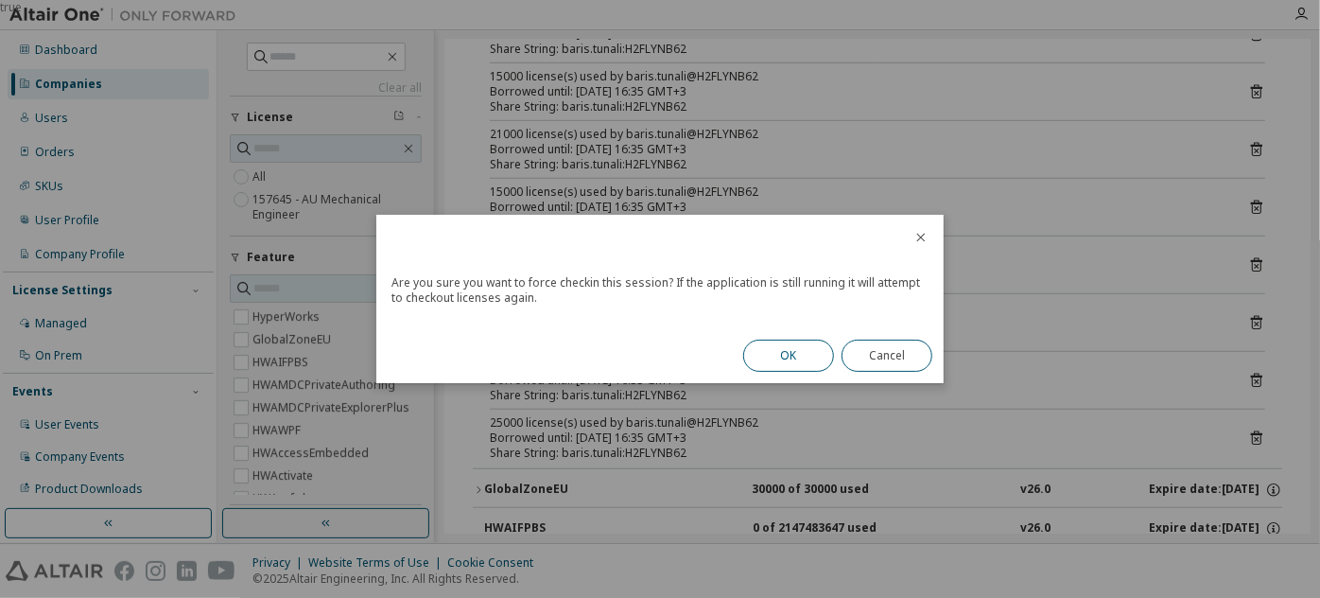
click at [819, 352] on button "OK" at bounding box center [788, 356] width 91 height 32
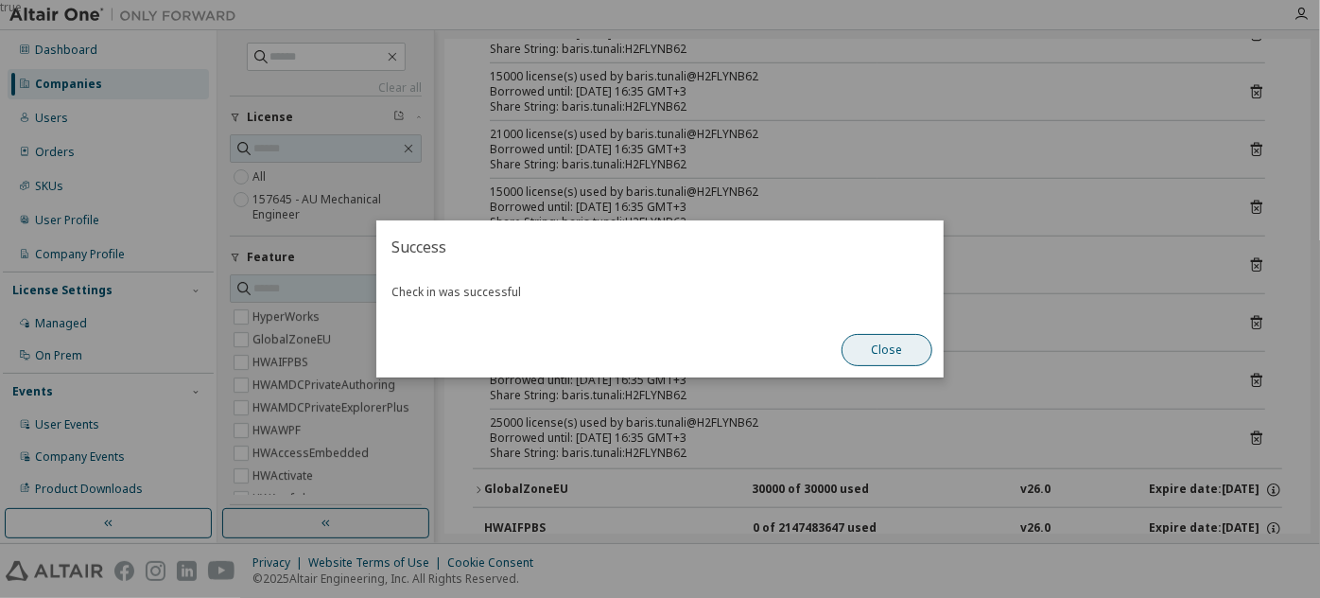
click at [914, 362] on button "Close" at bounding box center [887, 350] width 91 height 32
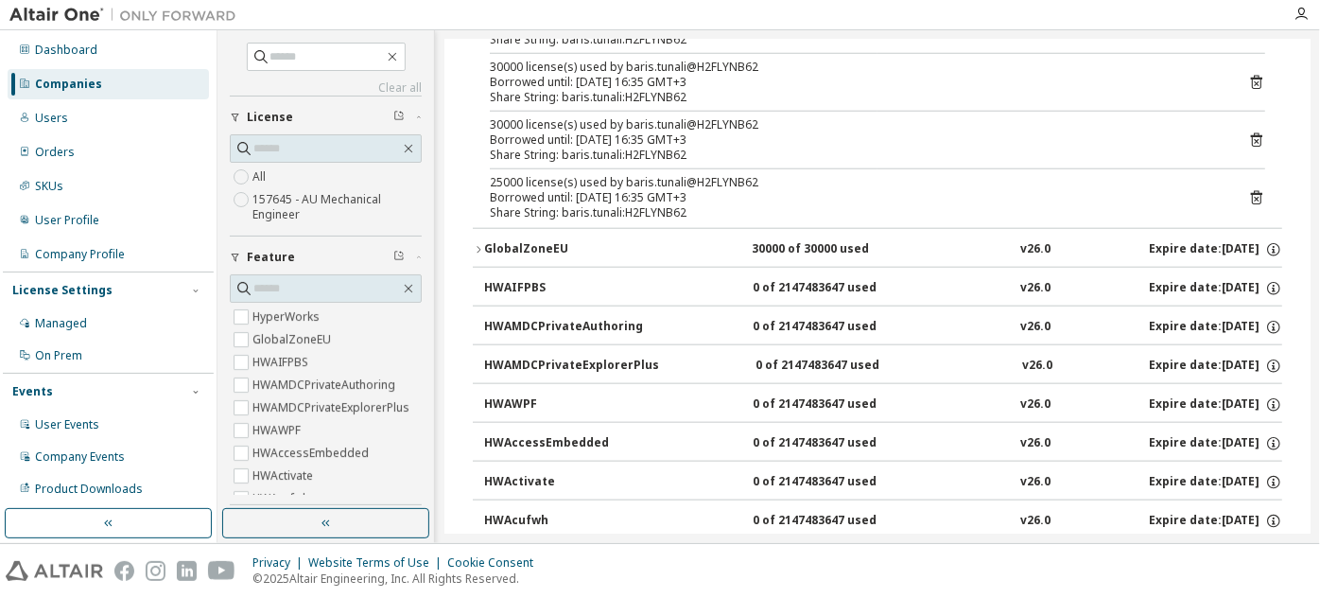
scroll to position [1116, 0]
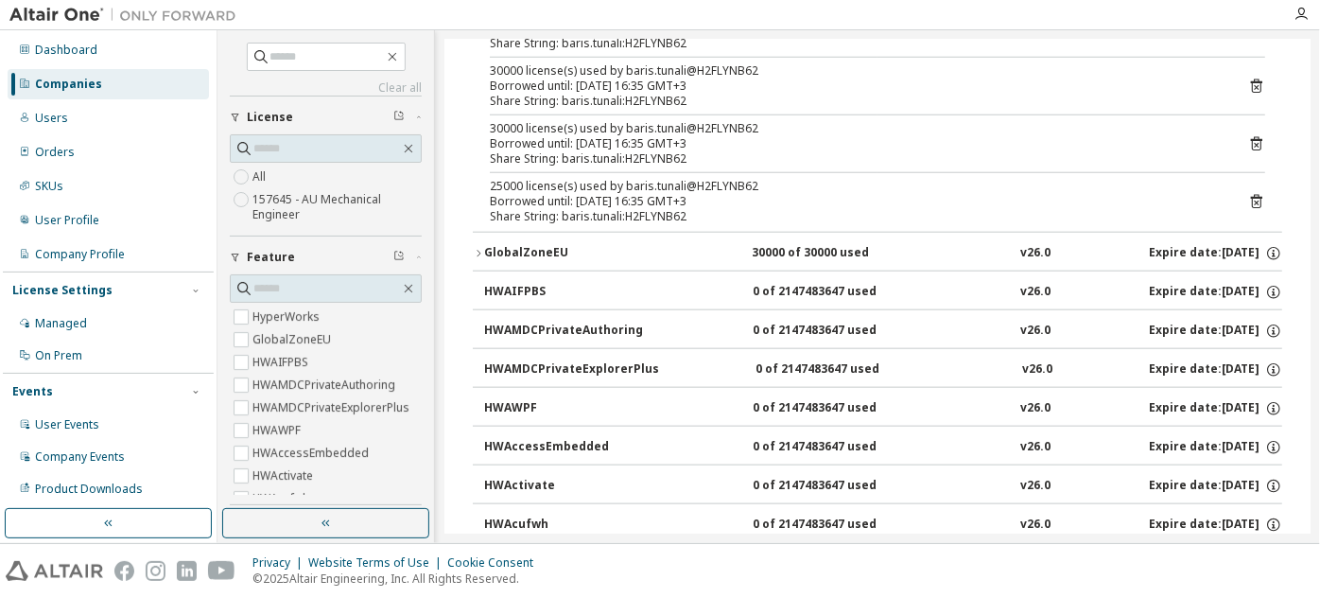
click at [1254, 201] on icon at bounding box center [1256, 203] width 5 height 5
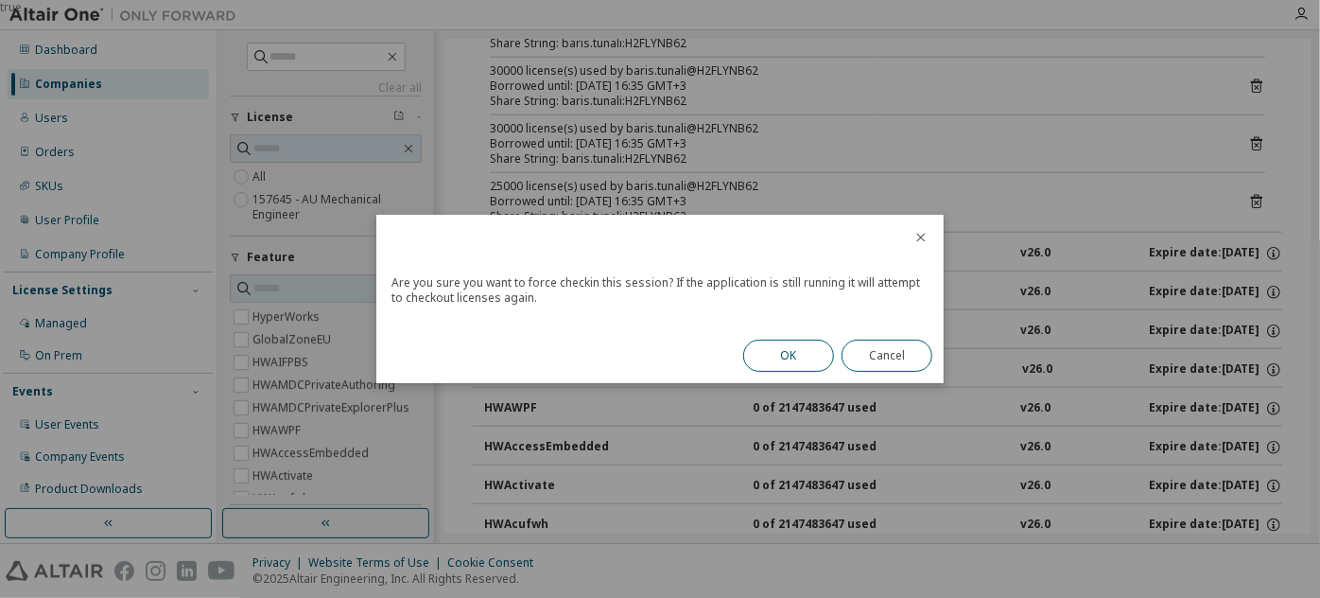
click at [811, 340] on button "OK" at bounding box center [788, 356] width 91 height 32
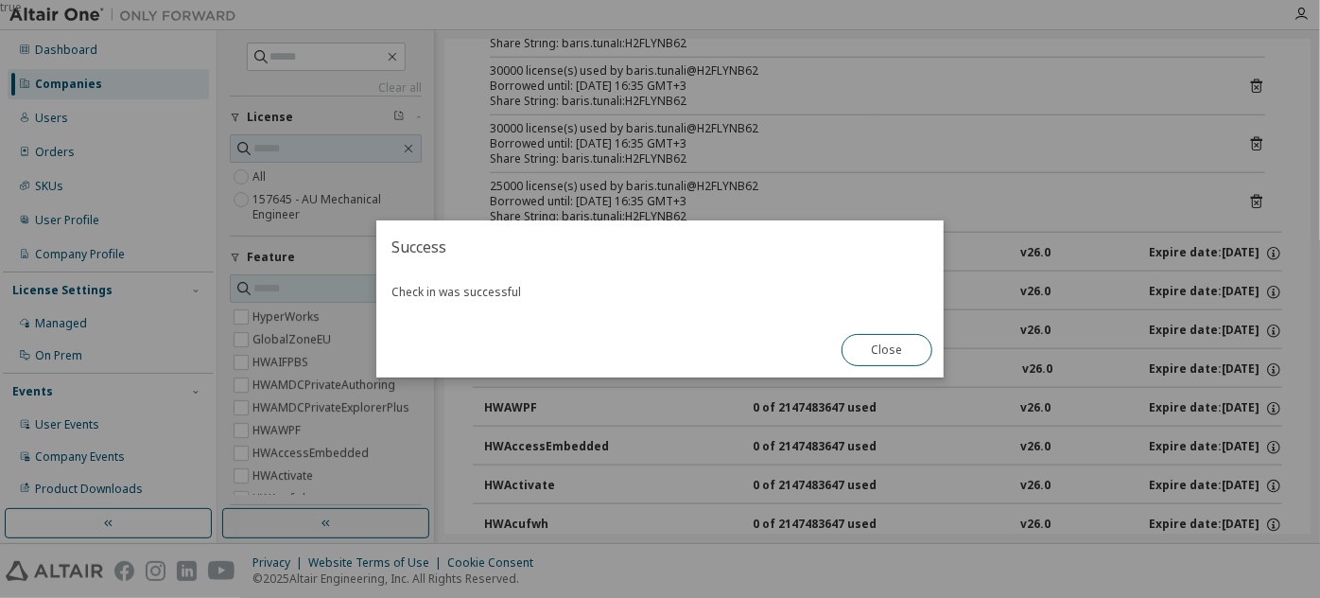
click at [852, 369] on div "Close" at bounding box center [886, 350] width 113 height 55
click at [880, 350] on button "Close" at bounding box center [887, 350] width 91 height 32
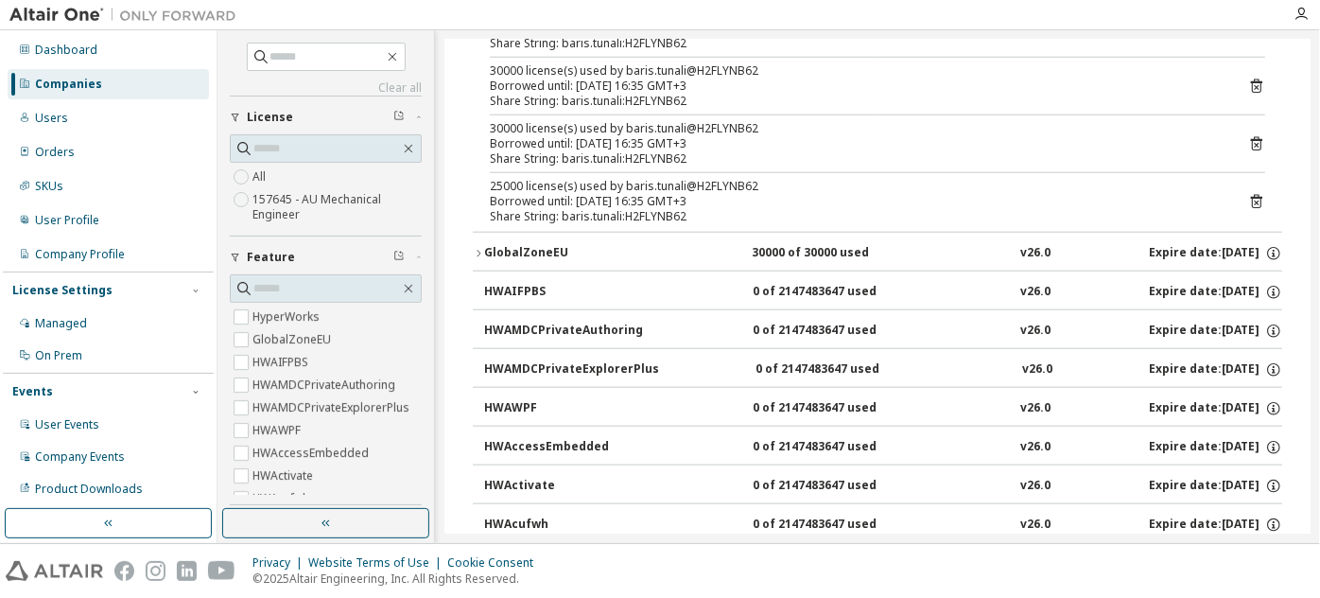
click at [1248, 136] on icon at bounding box center [1256, 143] width 17 height 17
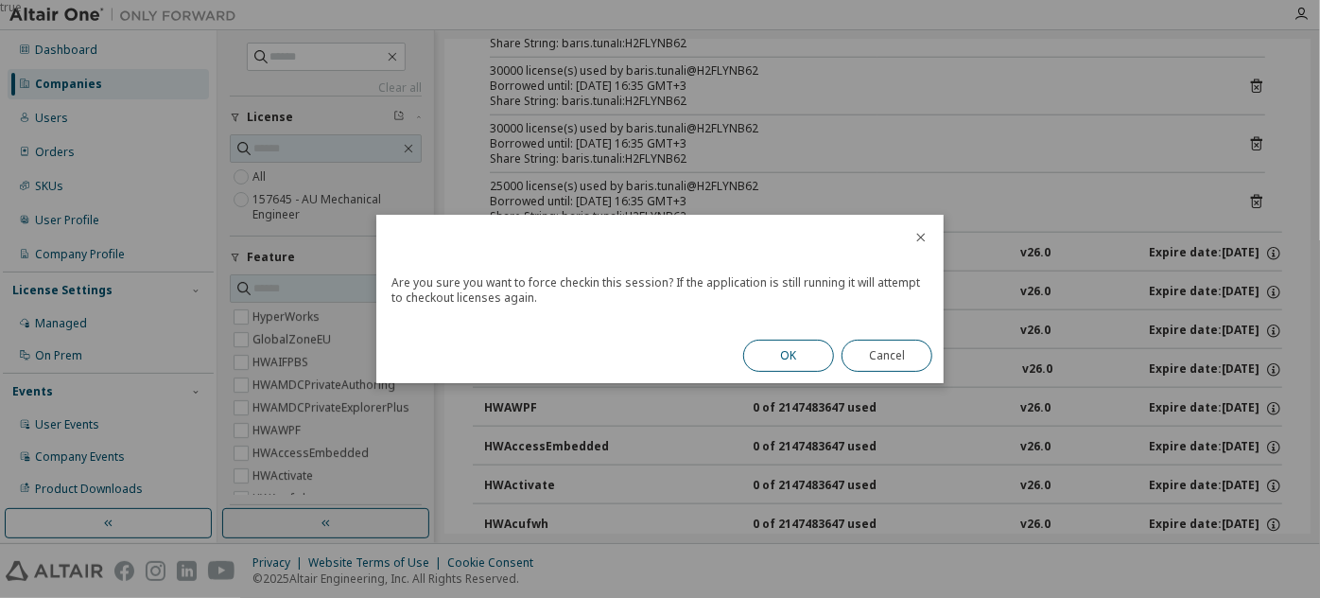
click at [798, 348] on button "OK" at bounding box center [788, 356] width 91 height 32
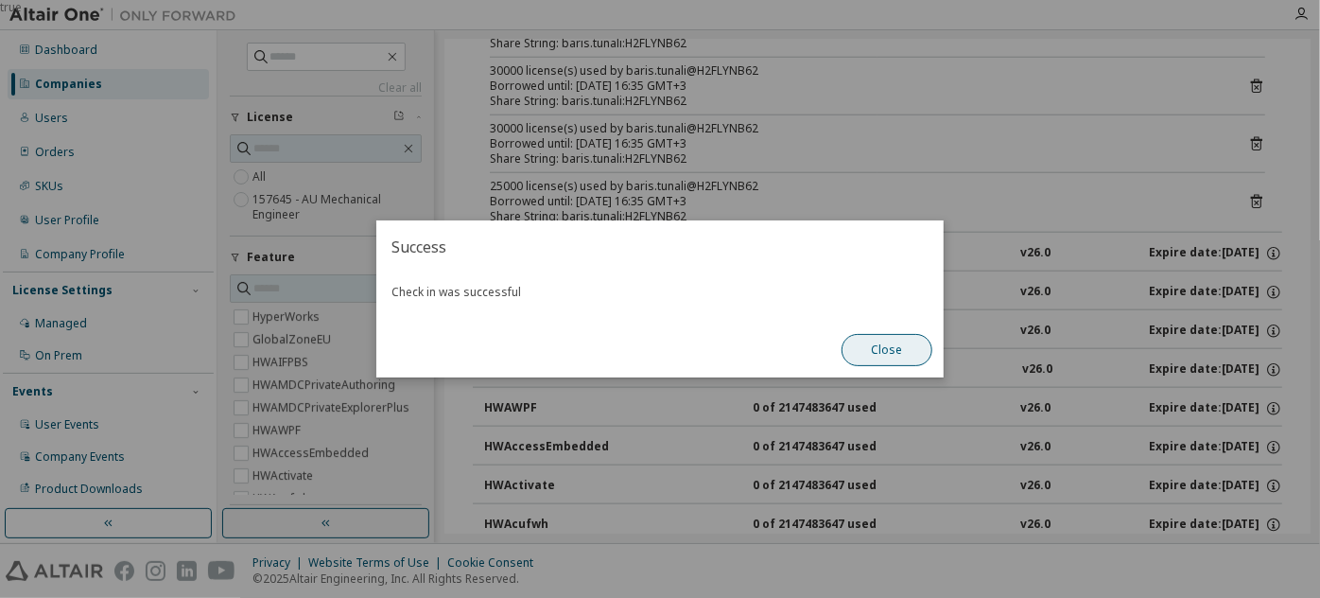
click at [860, 349] on button "Close" at bounding box center [887, 350] width 91 height 32
